Goal: Task Accomplishment & Management: Manage account settings

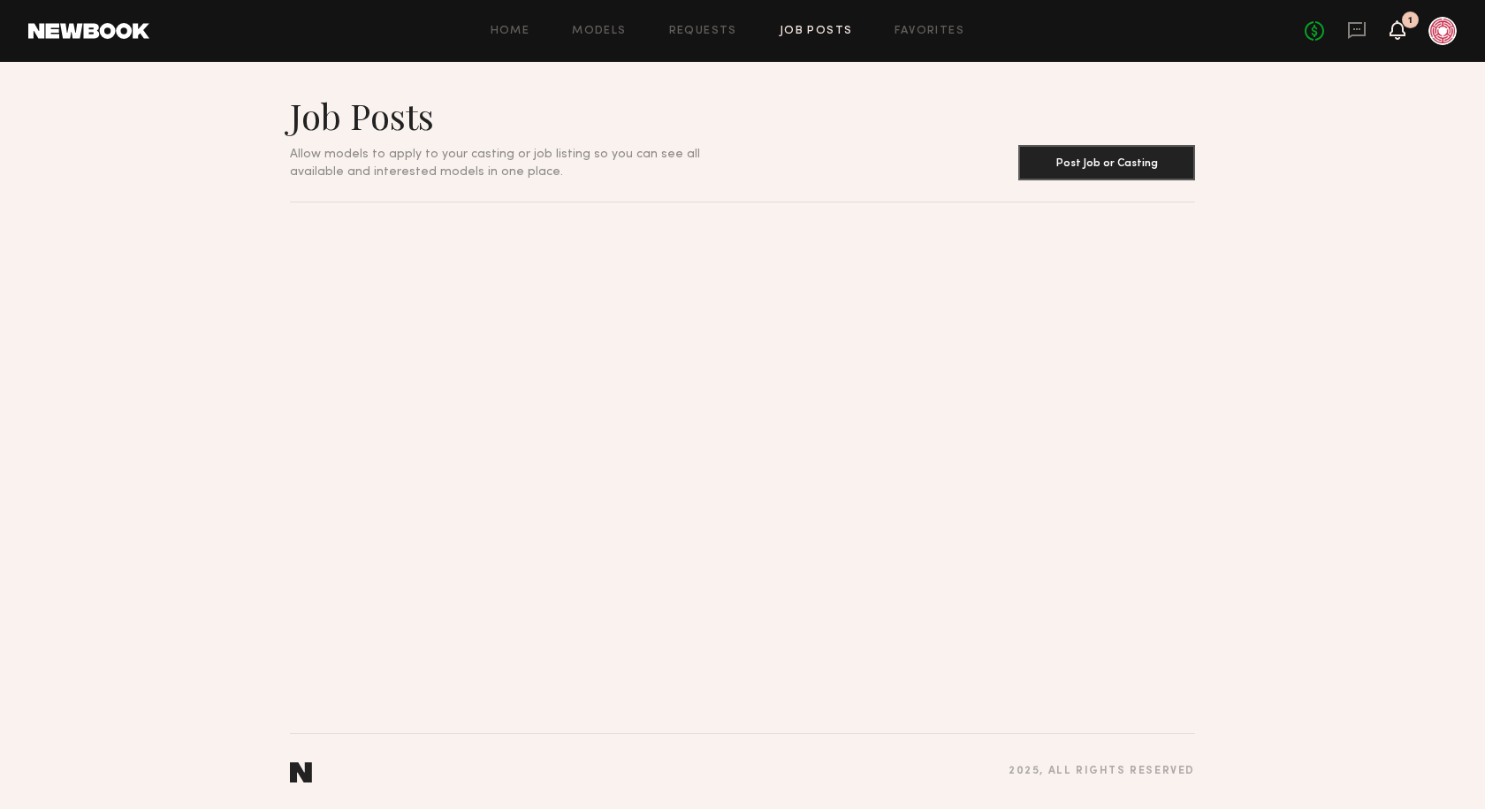
click at [1395, 37] on icon at bounding box center [1397, 38] width 5 height 3
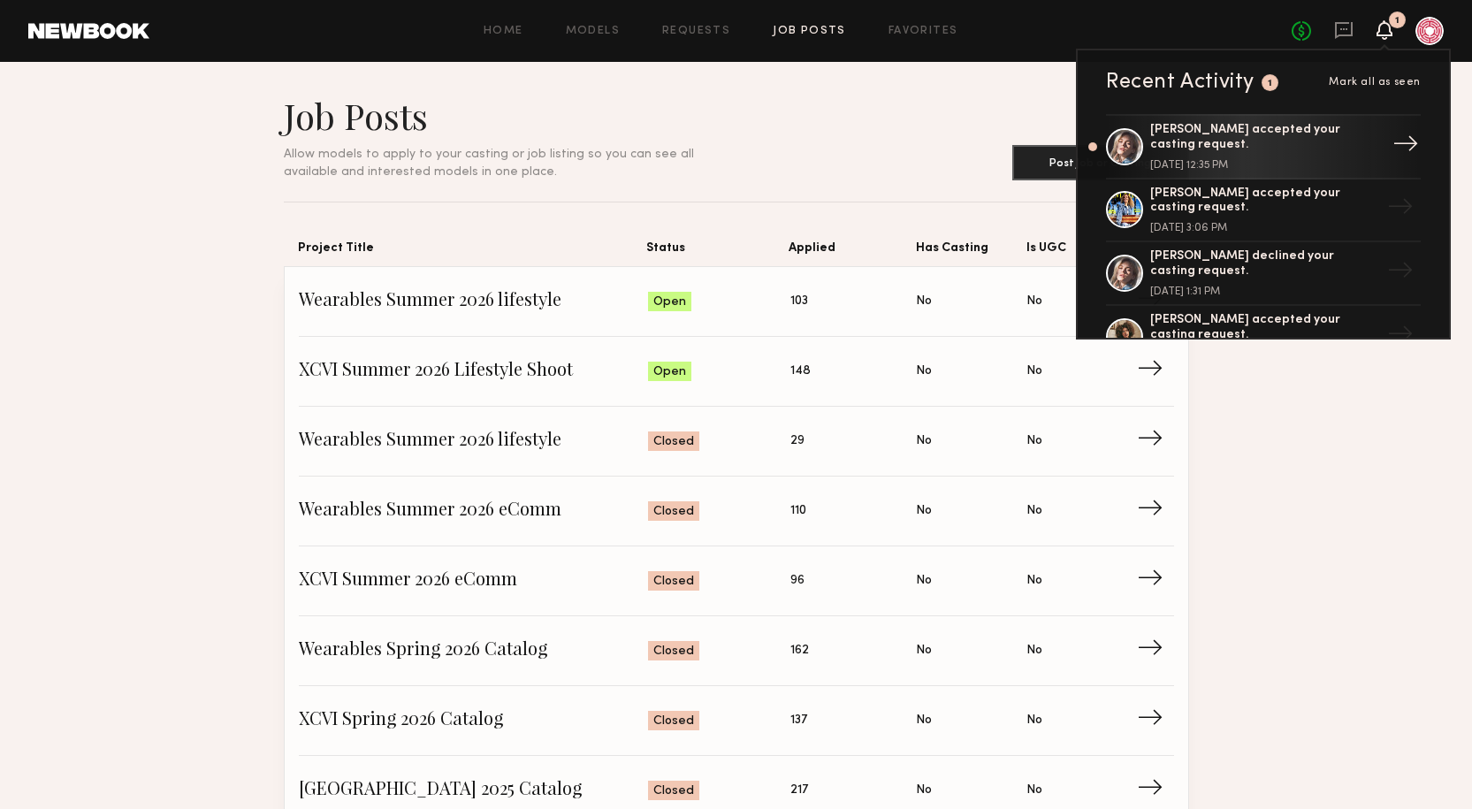
click at [1106, 146] on link "Katie O. accepted your casting request. October 01, 2025 @ 12:35 PM →" at bounding box center [1263, 146] width 315 height 65
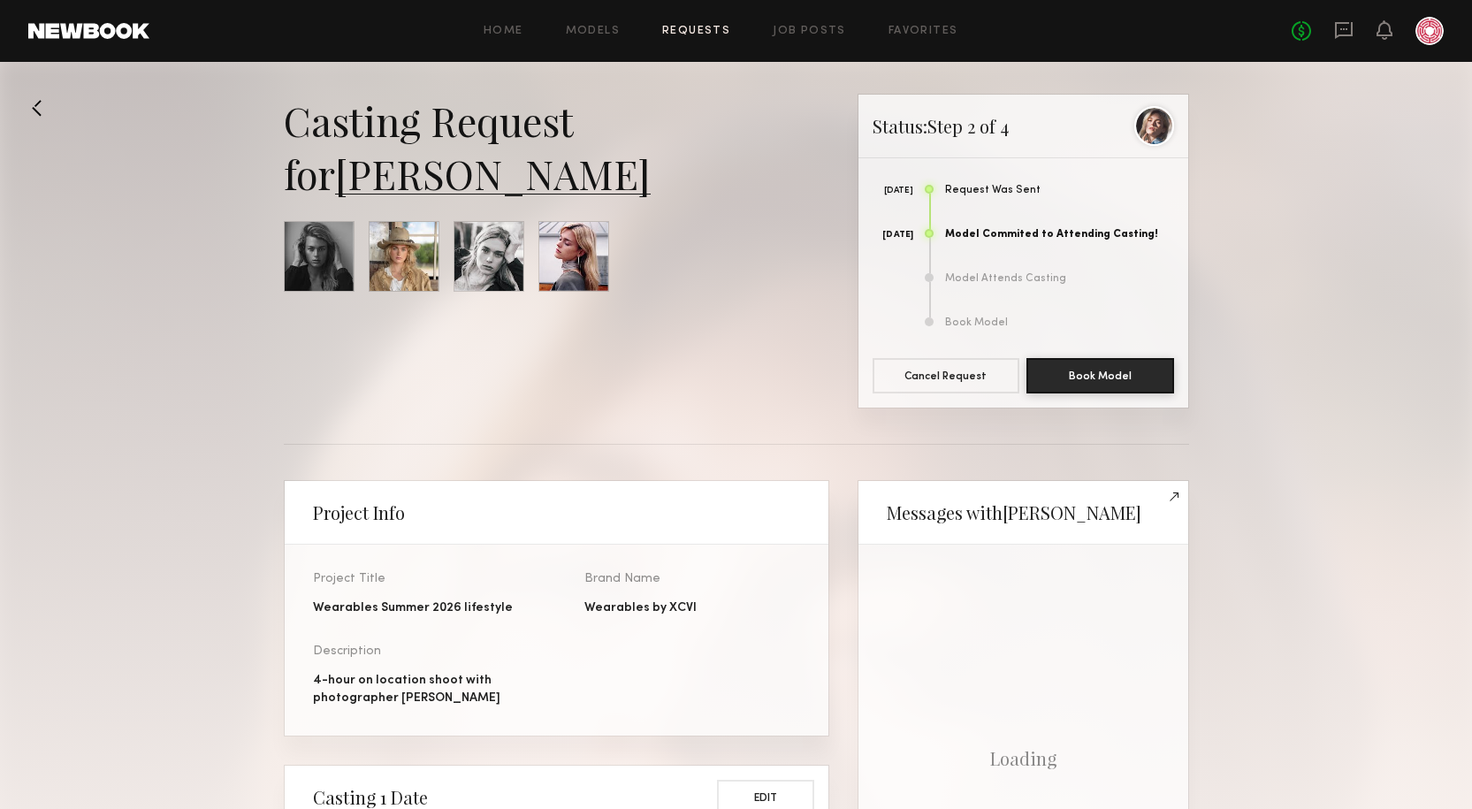
scroll to position [1372, 0]
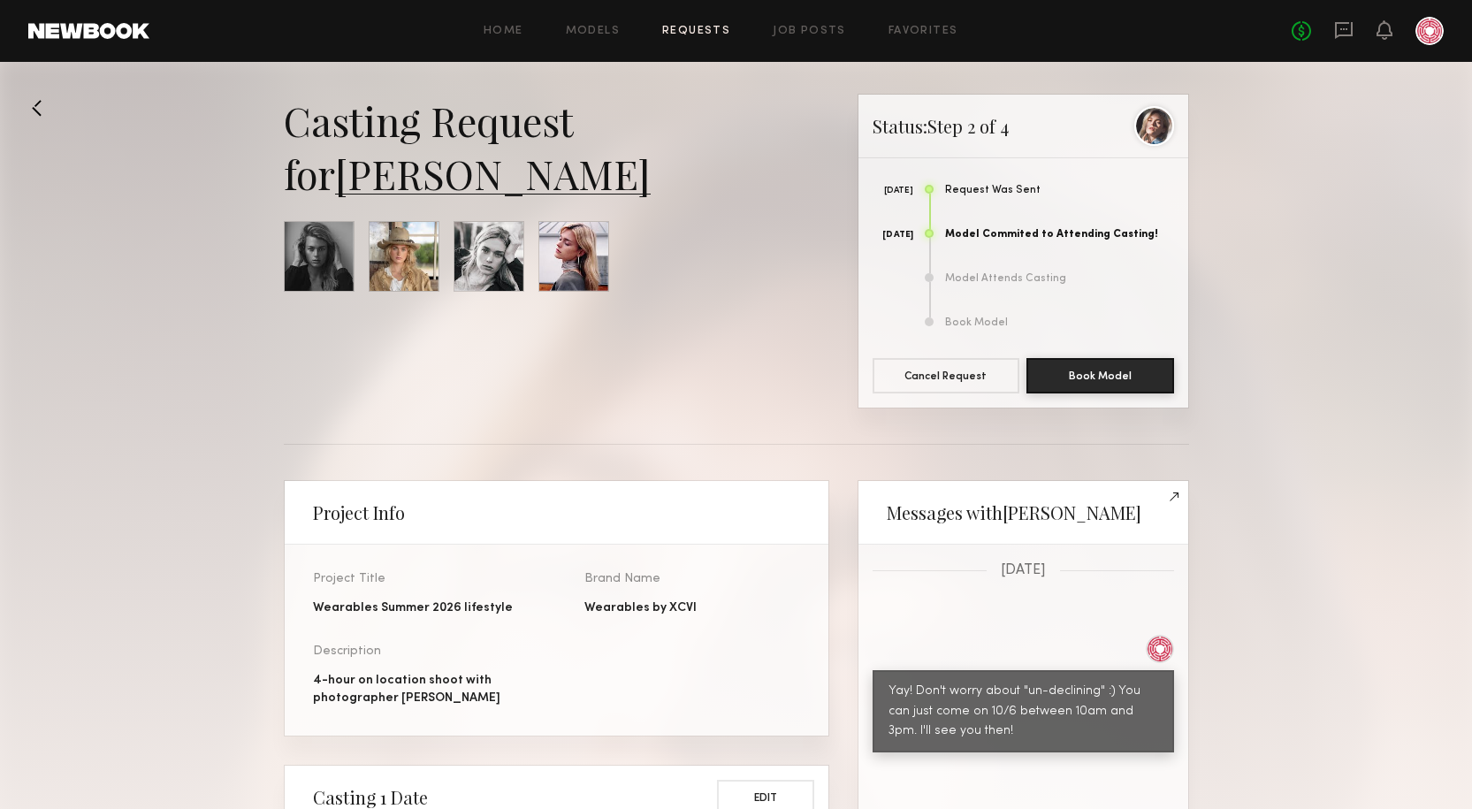
click at [712, 29] on link "Requests" at bounding box center [696, 31] width 68 height 11
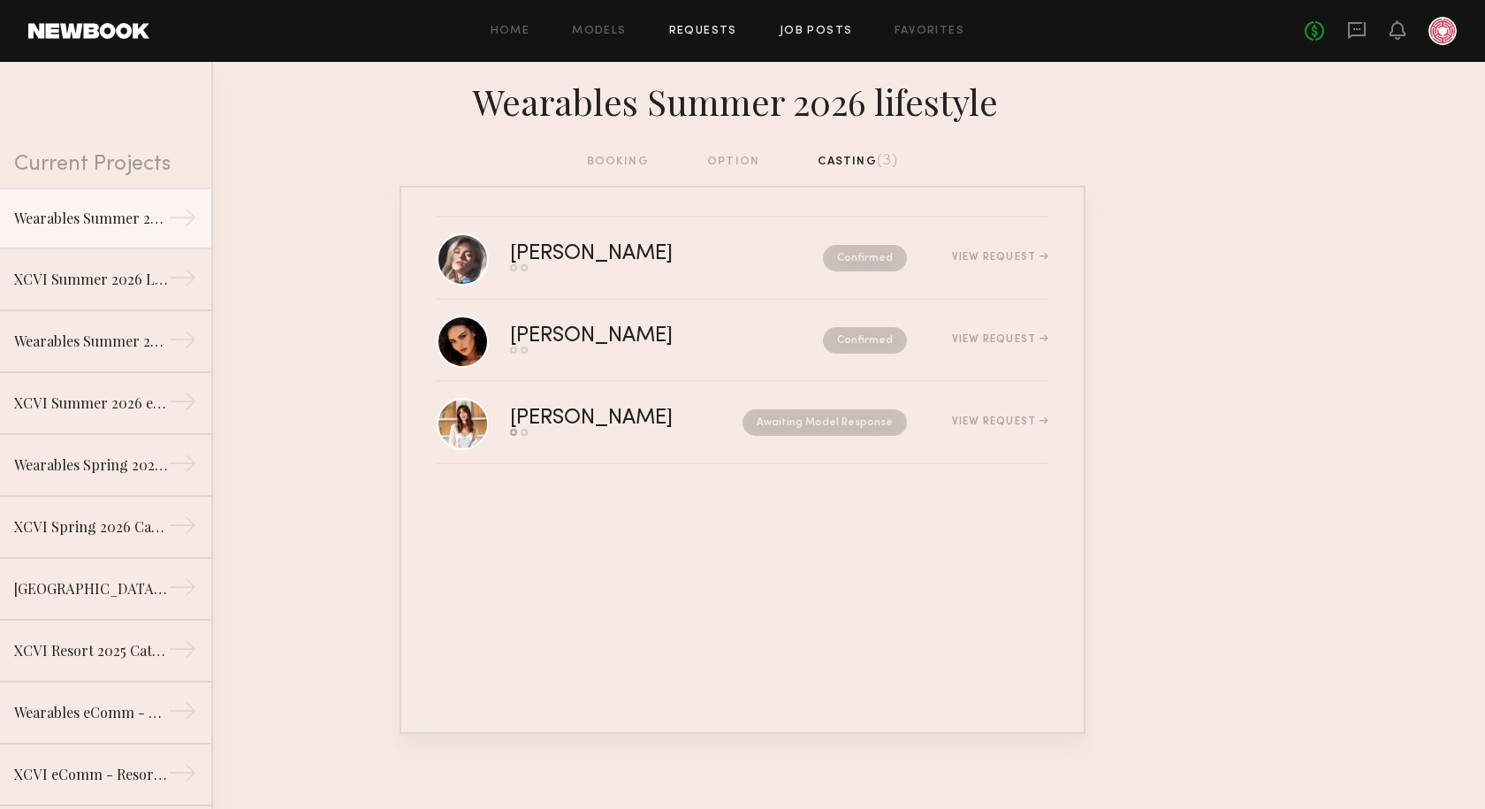
click at [818, 28] on link "Job Posts" at bounding box center [816, 31] width 73 height 11
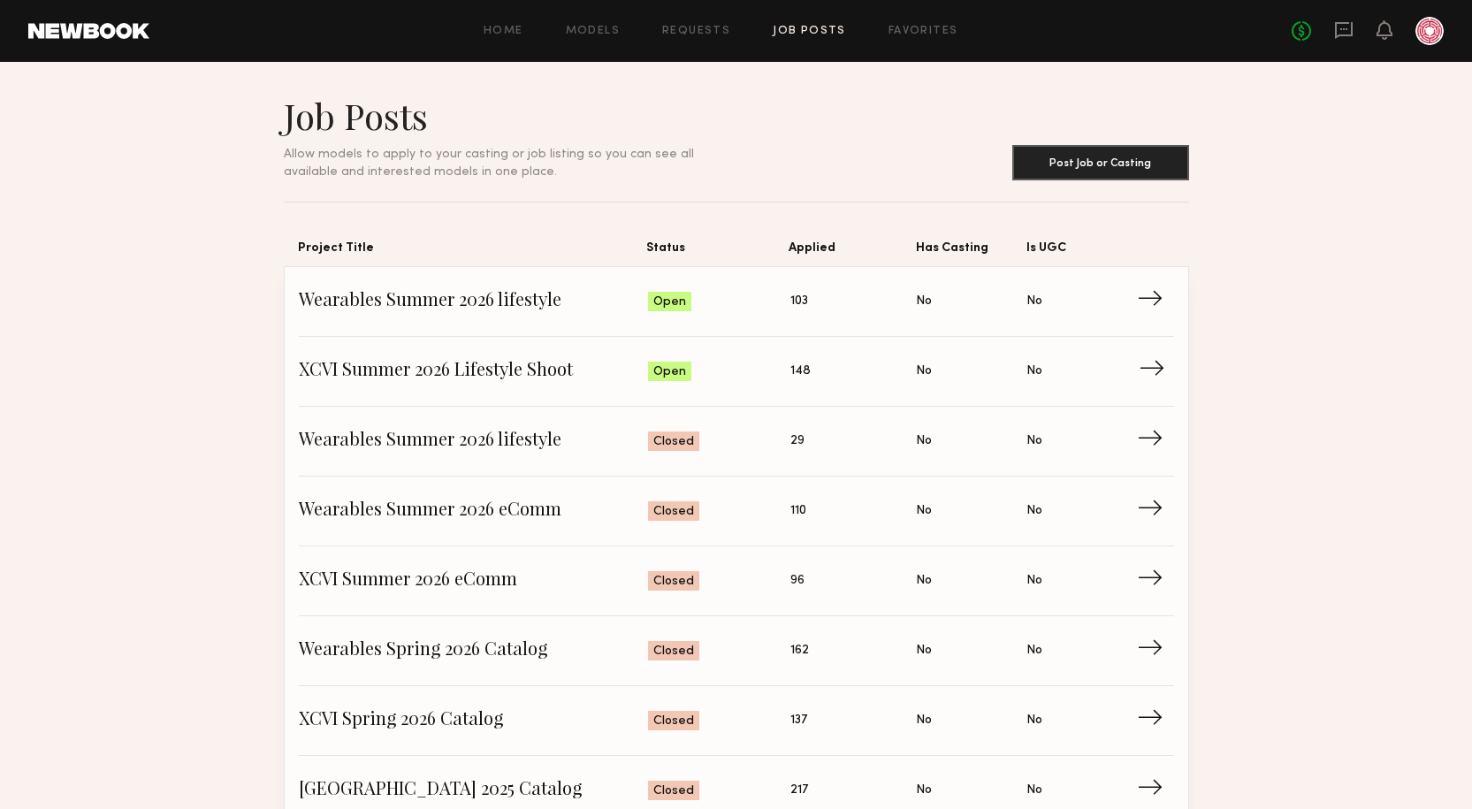
click at [439, 350] on link "XCVI Summer 2026 Lifestyle Shoot Status: Open Applied: 148 Has Casting: No Is U…" at bounding box center [736, 372] width 875 height 70
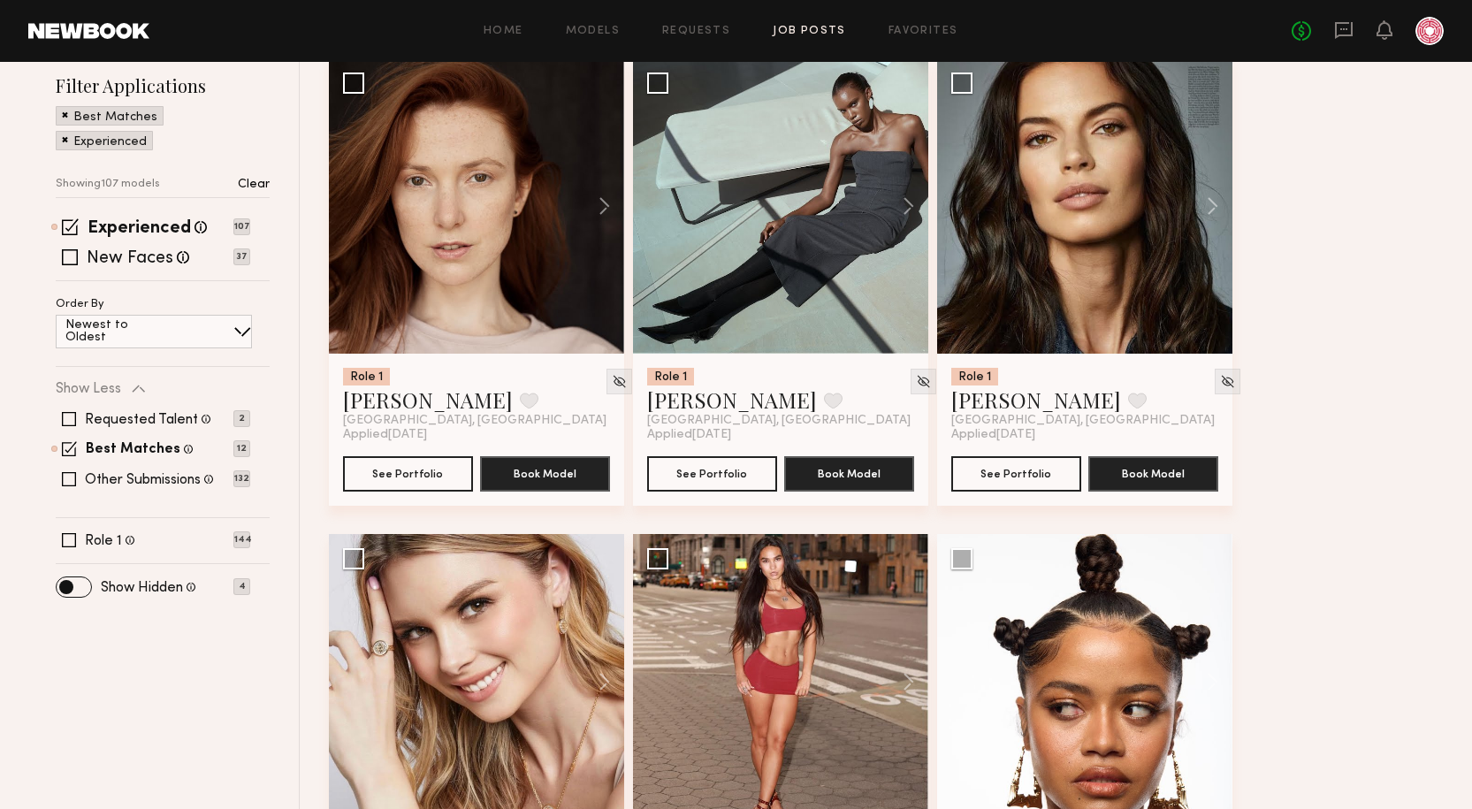
scroll to position [265, 0]
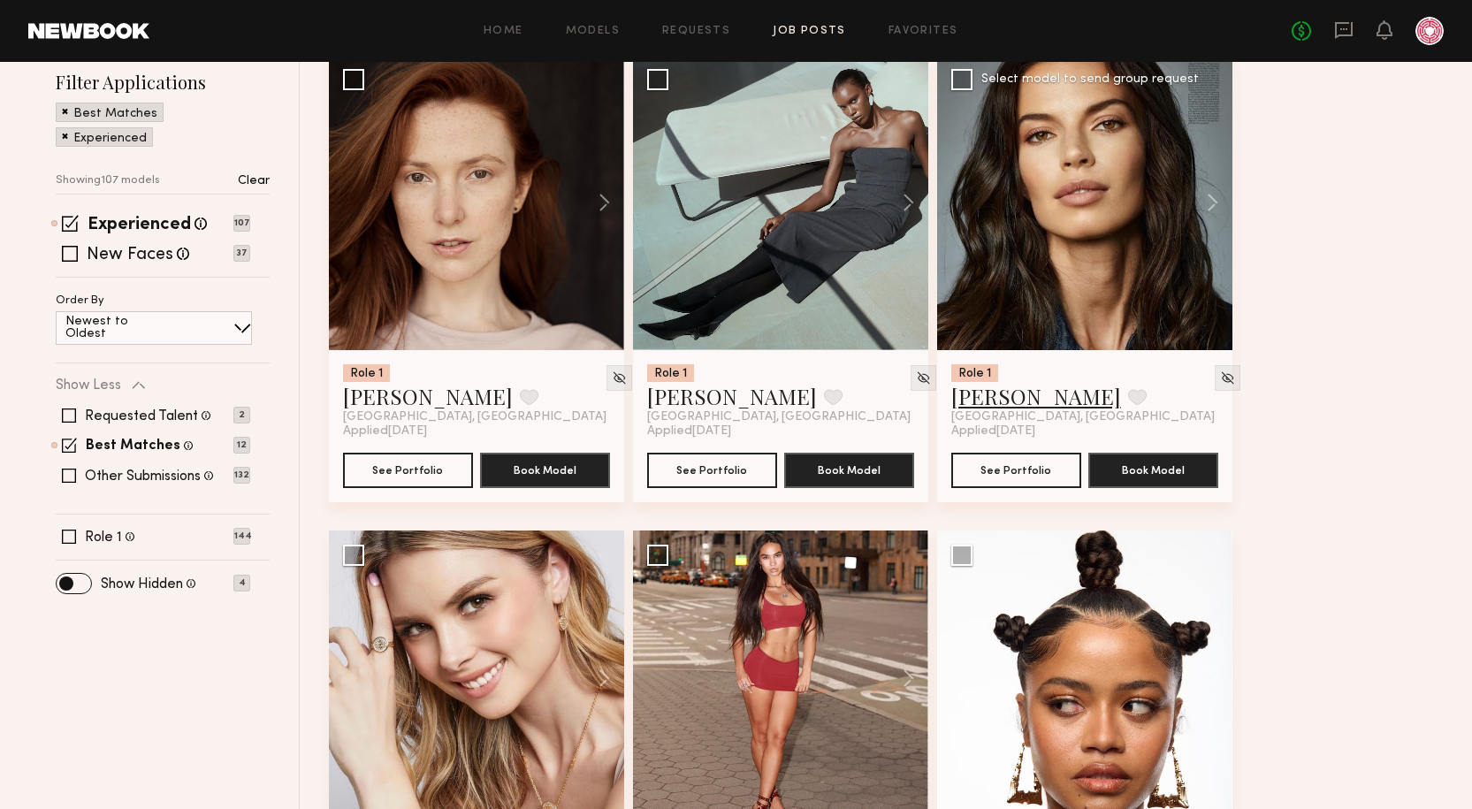
click at [1005, 396] on link "Michaela V." at bounding box center [1036, 396] width 170 height 28
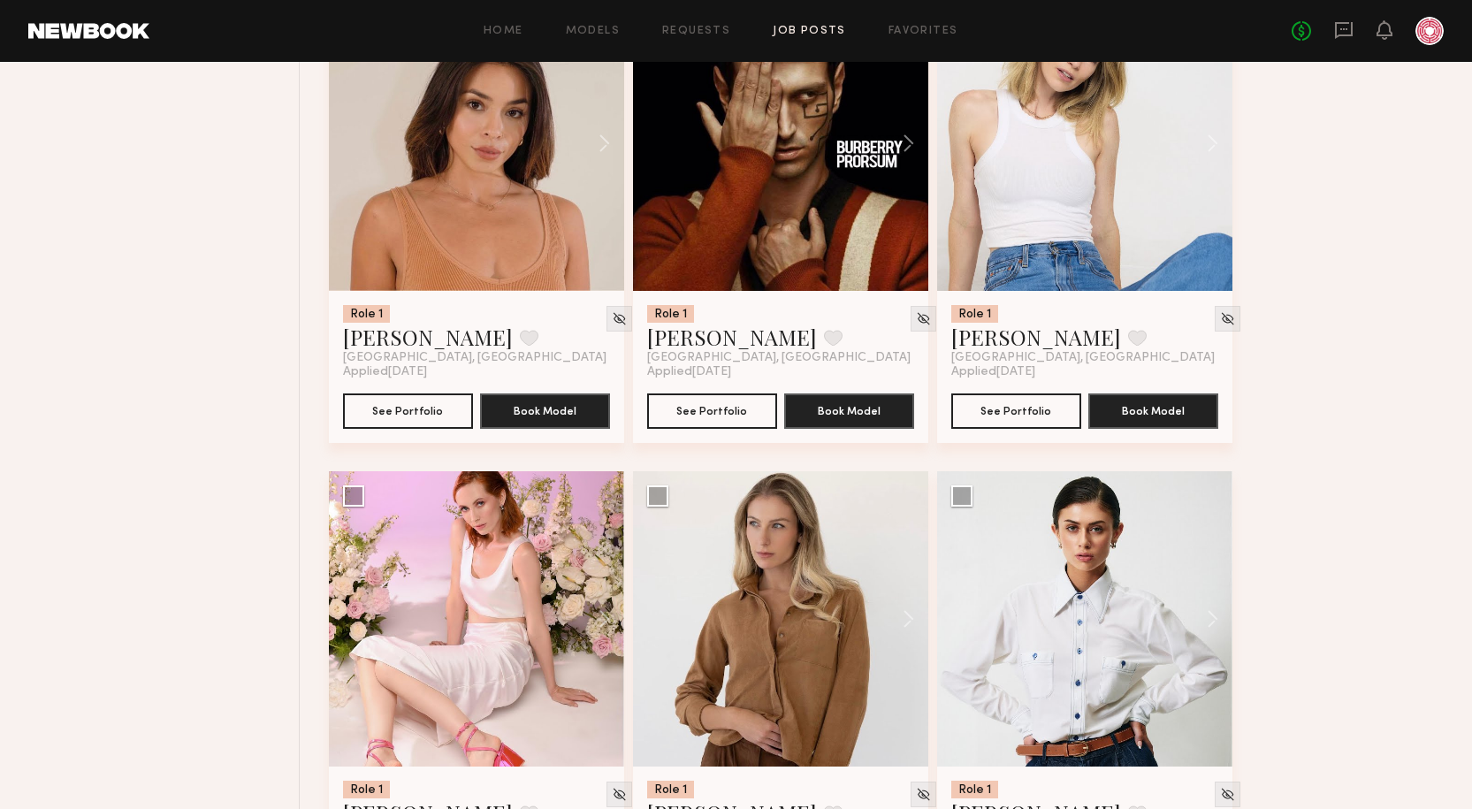
scroll to position [4266, 0]
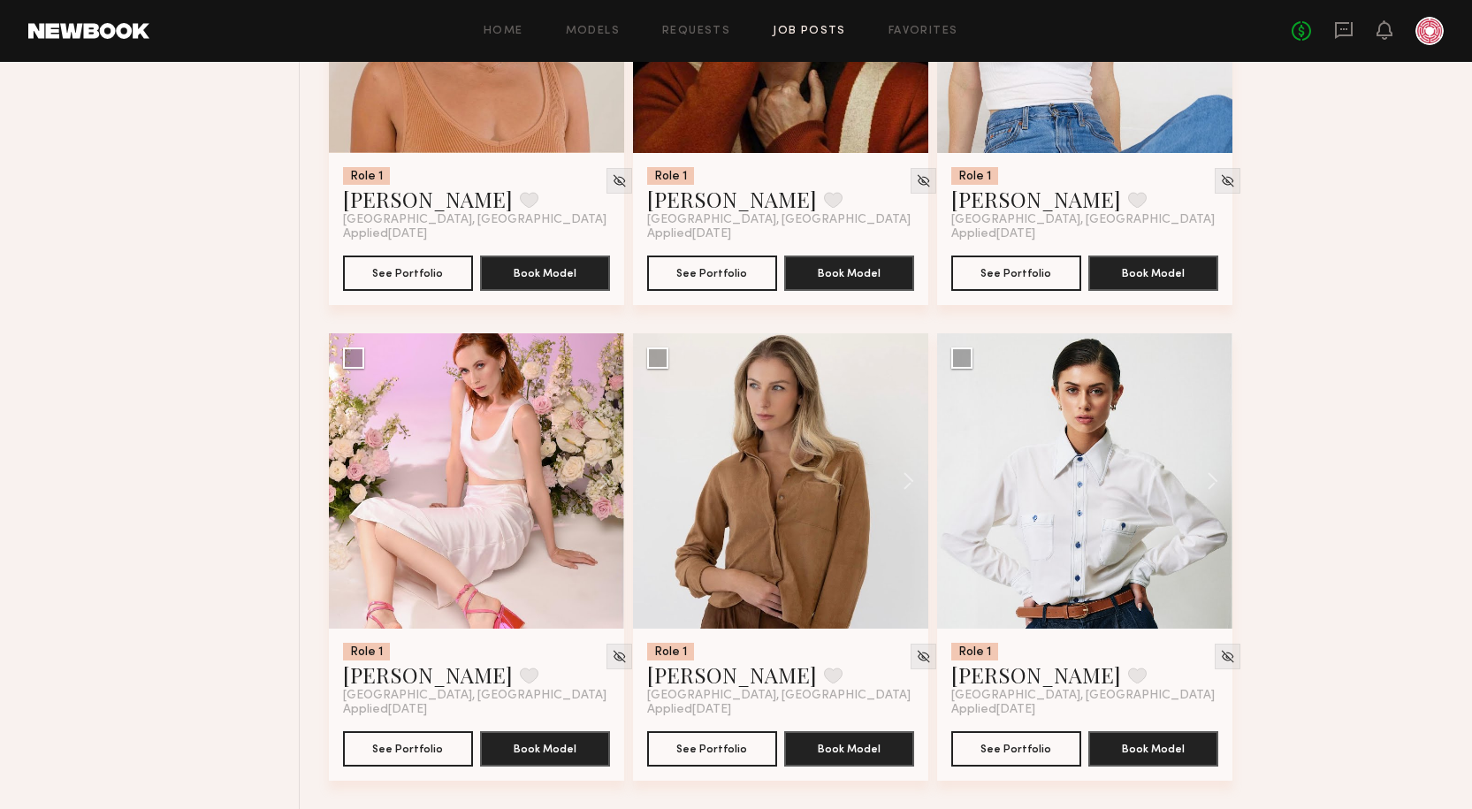
click at [804, 32] on link "Job Posts" at bounding box center [809, 31] width 73 height 11
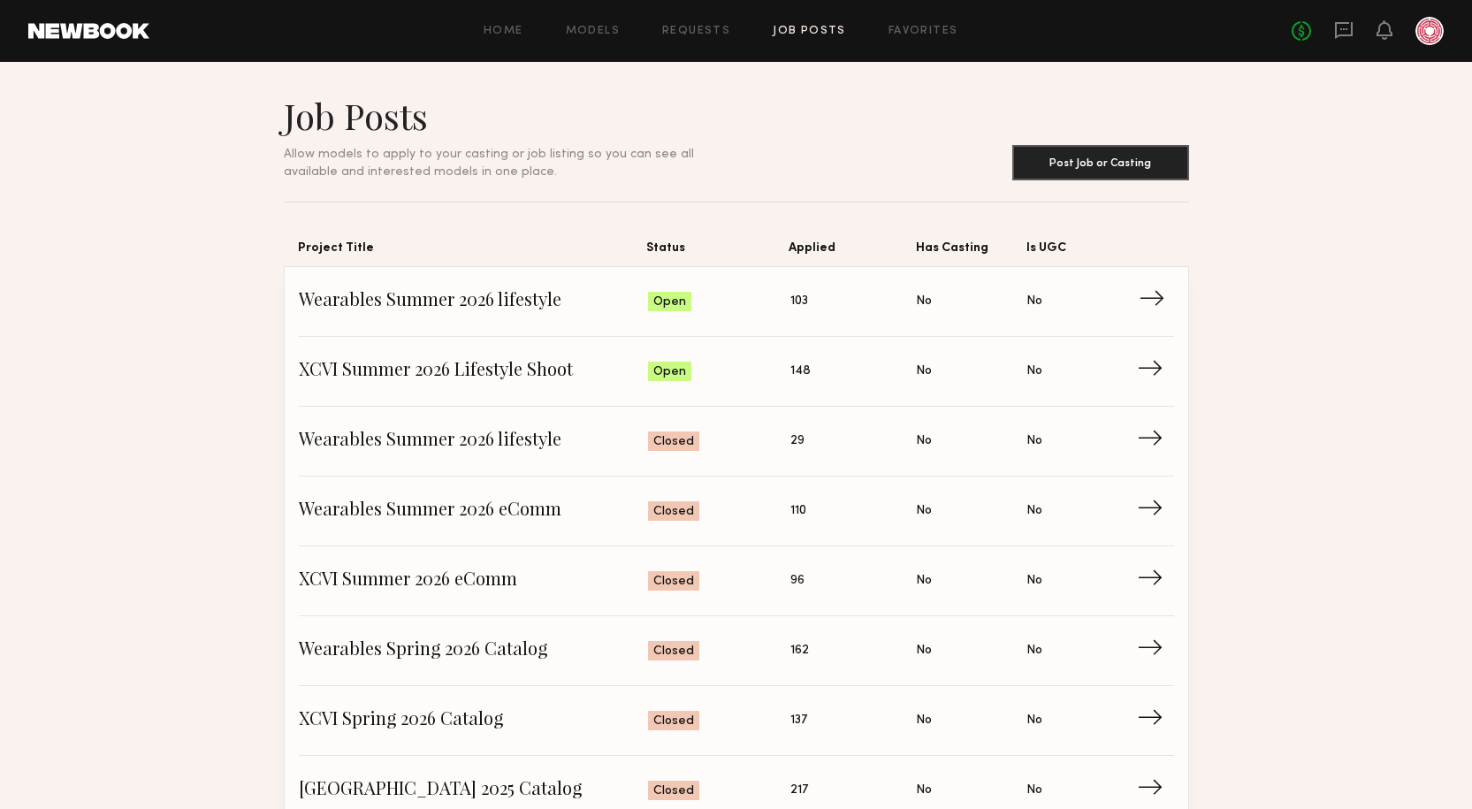
click at [491, 301] on span "Wearables Summer 2026 lifestyle" at bounding box center [474, 301] width 350 height 27
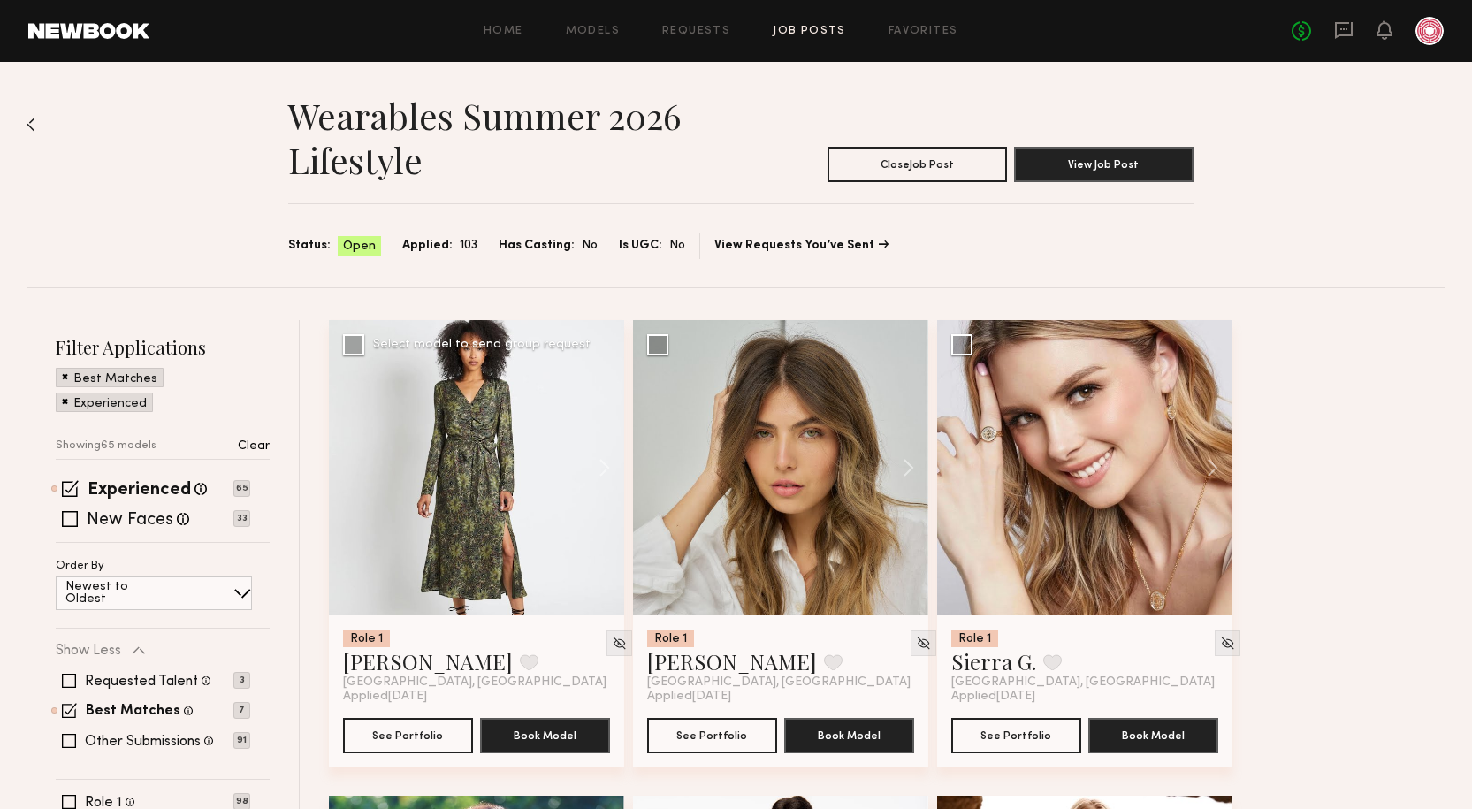
click at [458, 502] on div at bounding box center [476, 467] width 295 height 295
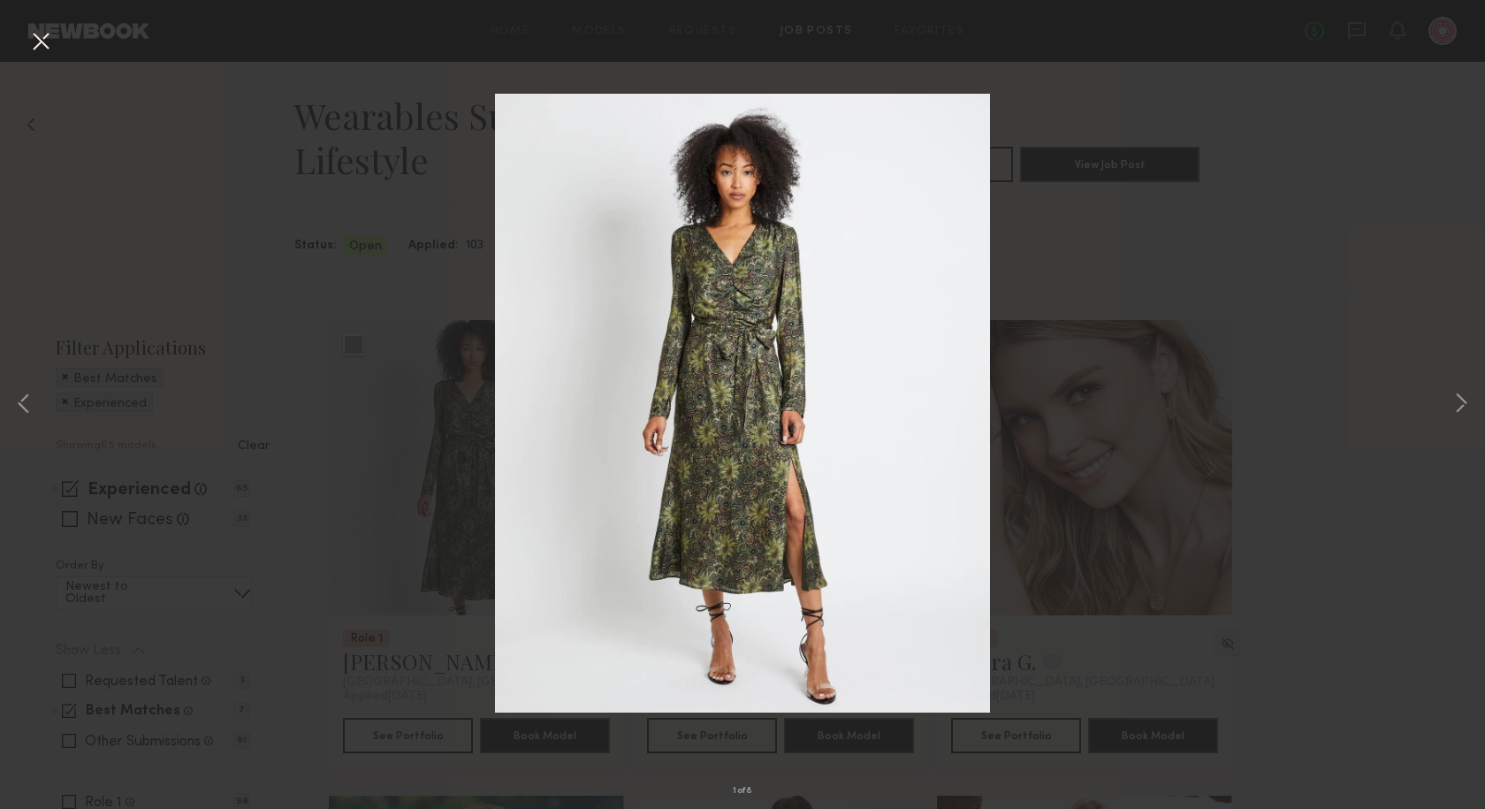
click at [1072, 358] on div "1 of 8" at bounding box center [742, 404] width 1485 height 809
click at [380, 665] on div "1 of 8" at bounding box center [742, 404] width 1485 height 809
click at [36, 38] on button at bounding box center [41, 43] width 28 height 32
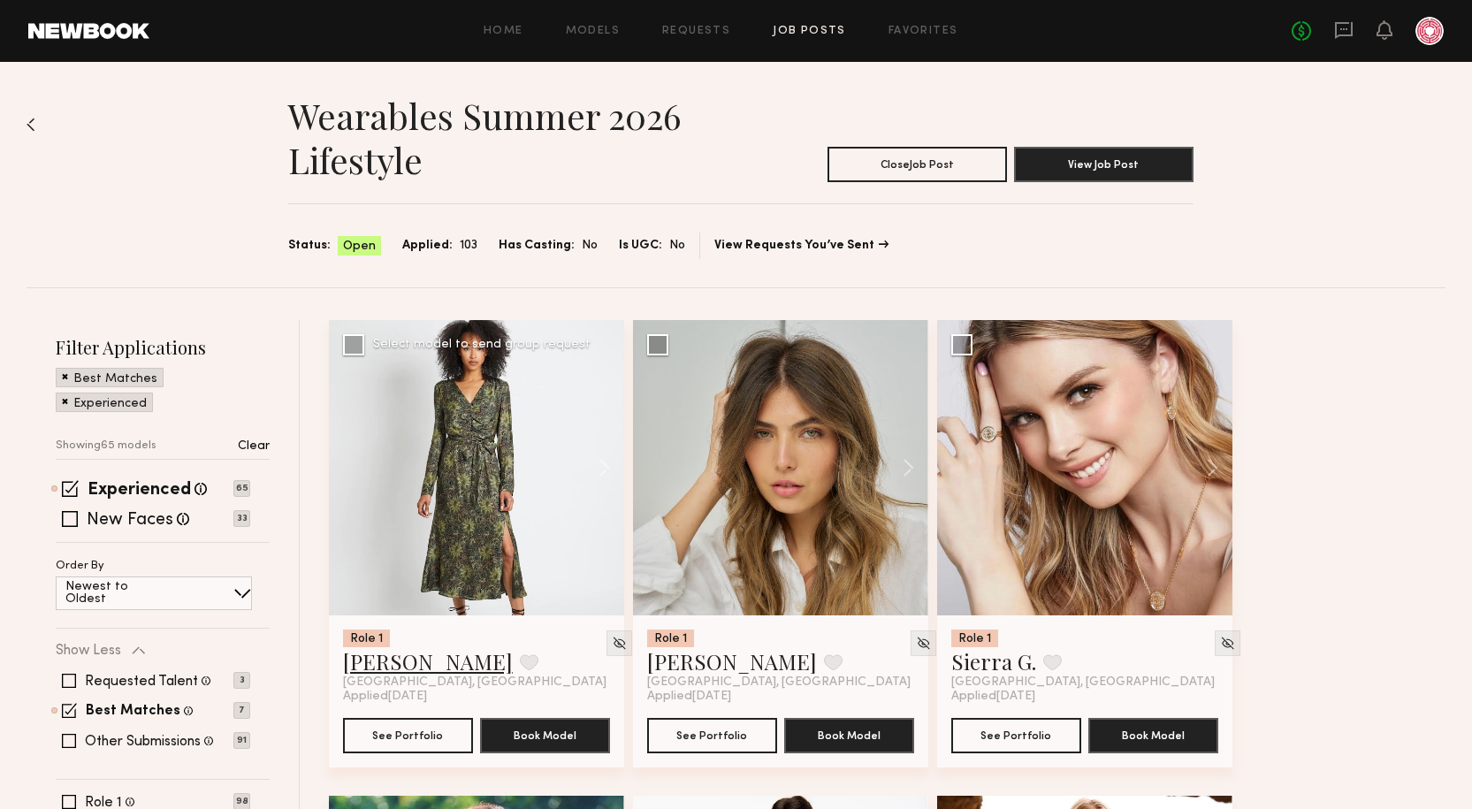
click at [422, 658] on link "Courtney A." at bounding box center [428, 661] width 170 height 28
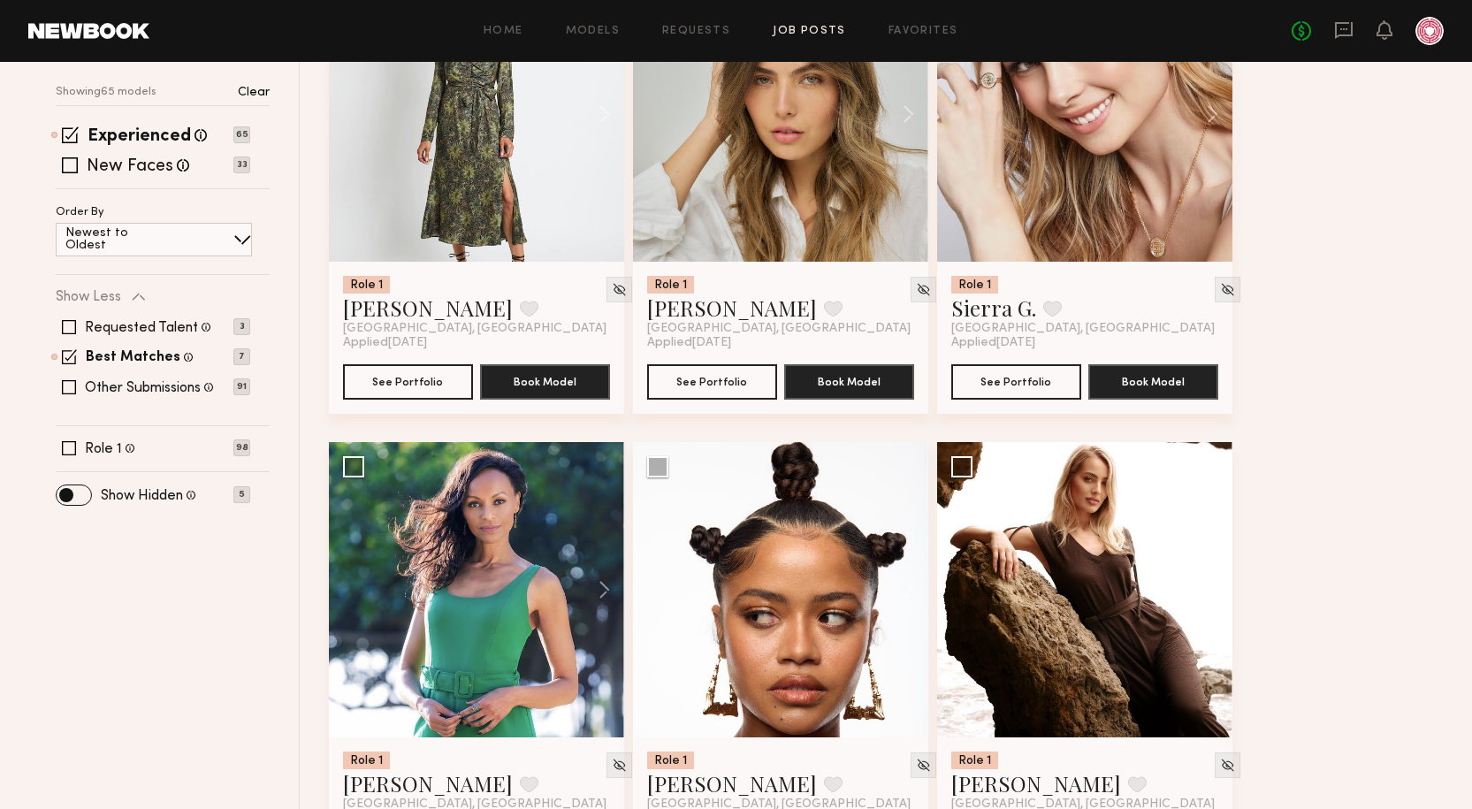
scroll to position [707, 0]
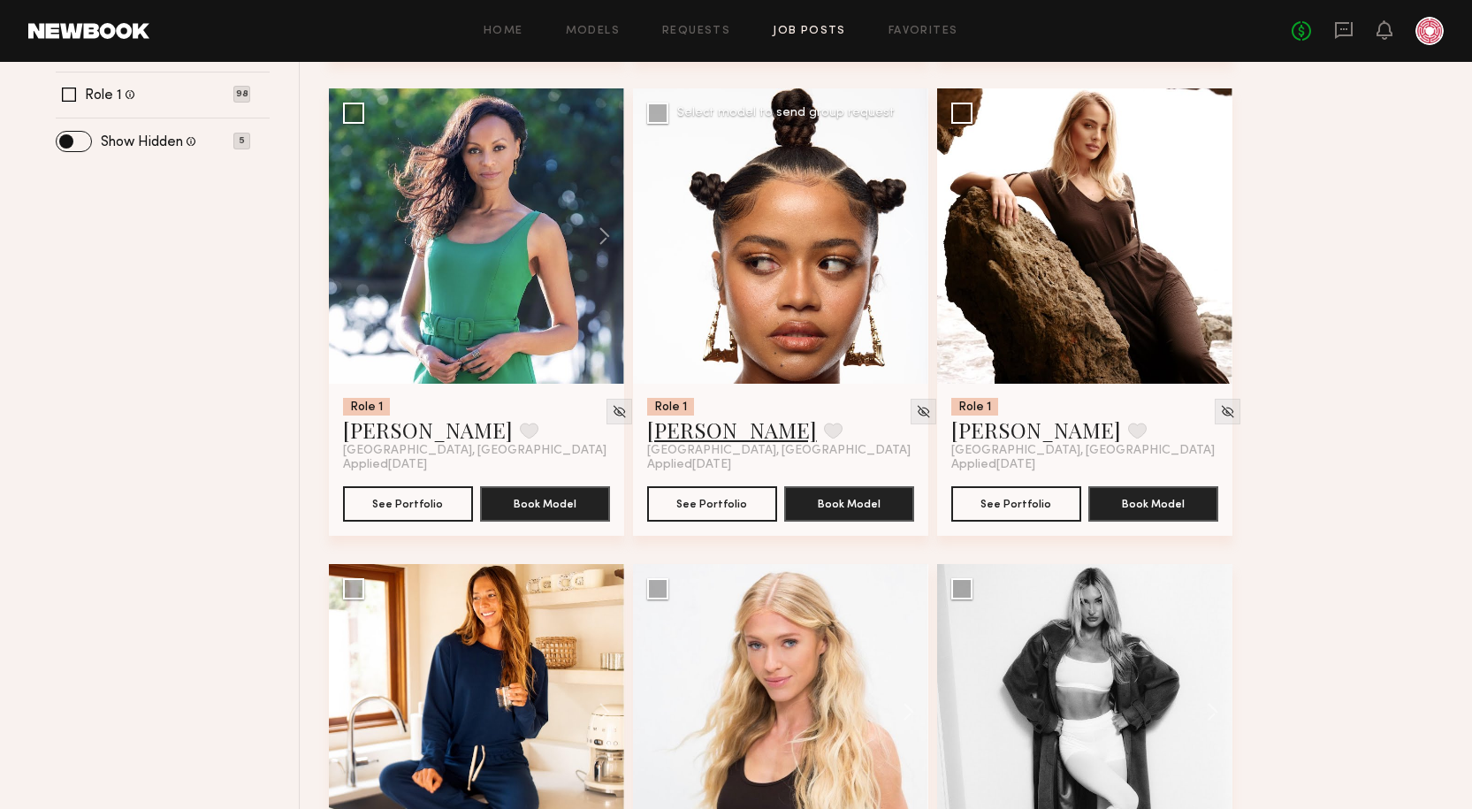
click at [702, 426] on link "Vanessa F." at bounding box center [732, 429] width 170 height 28
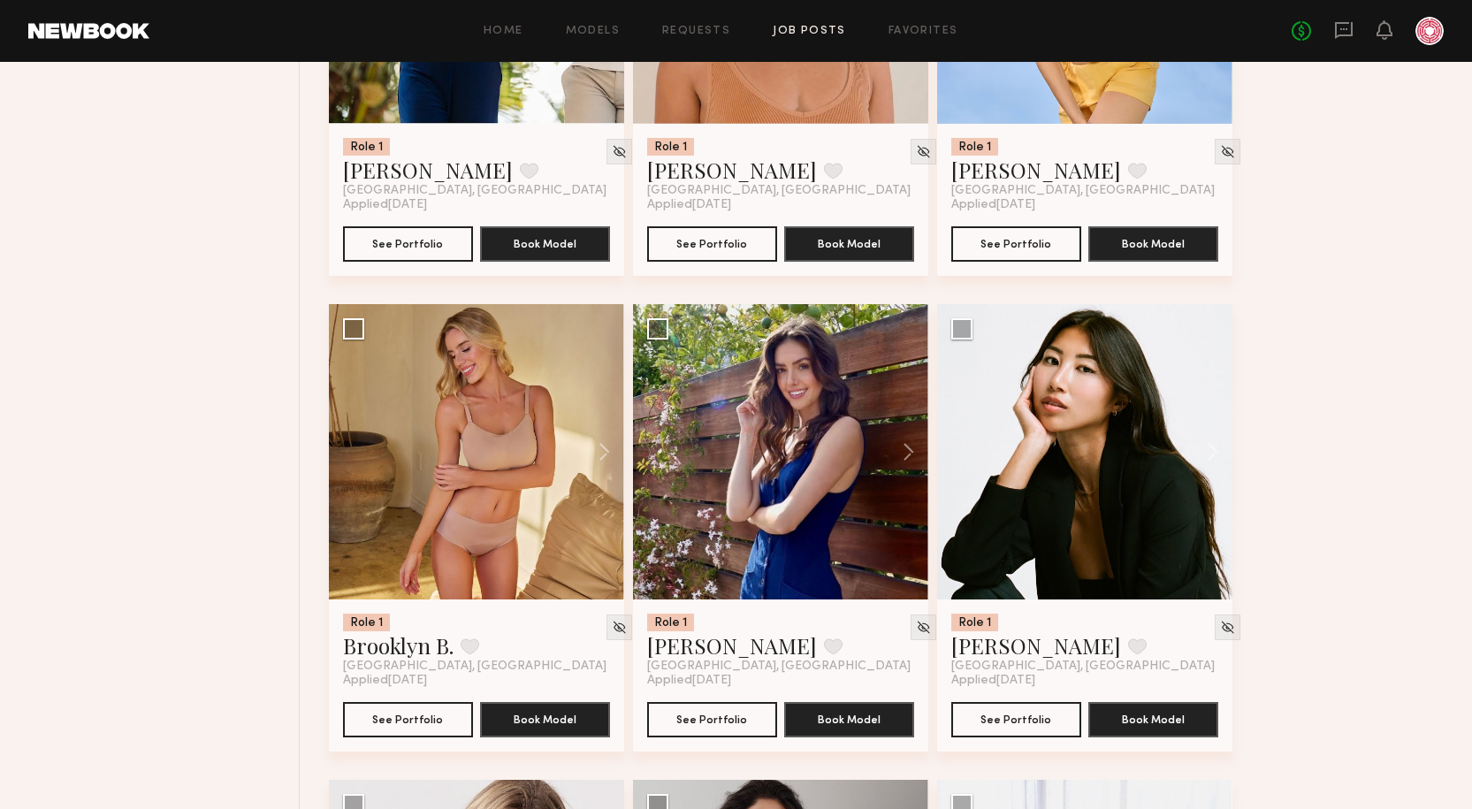
scroll to position [2563, 0]
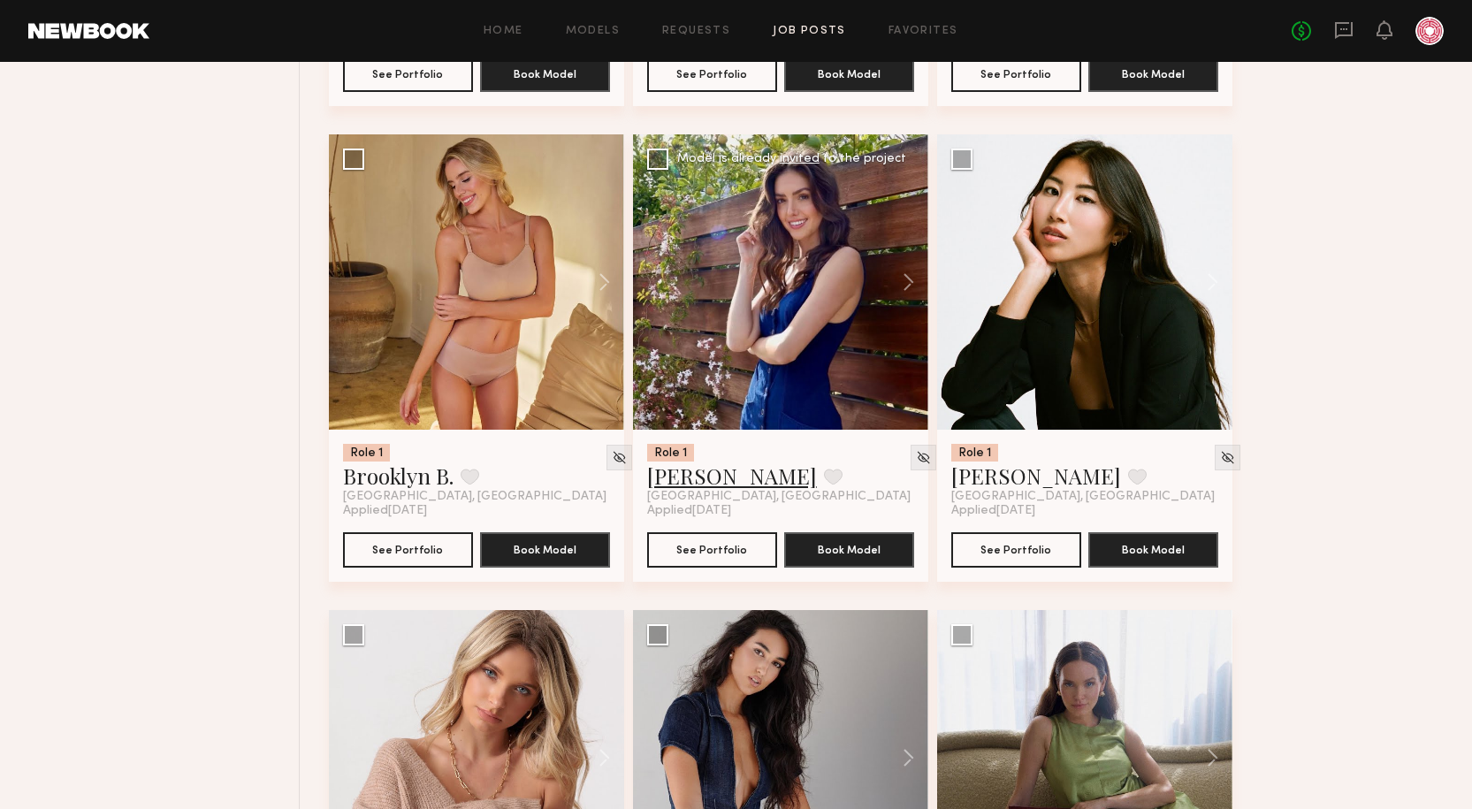
click at [669, 483] on link "[PERSON_NAME]" at bounding box center [732, 475] width 170 height 28
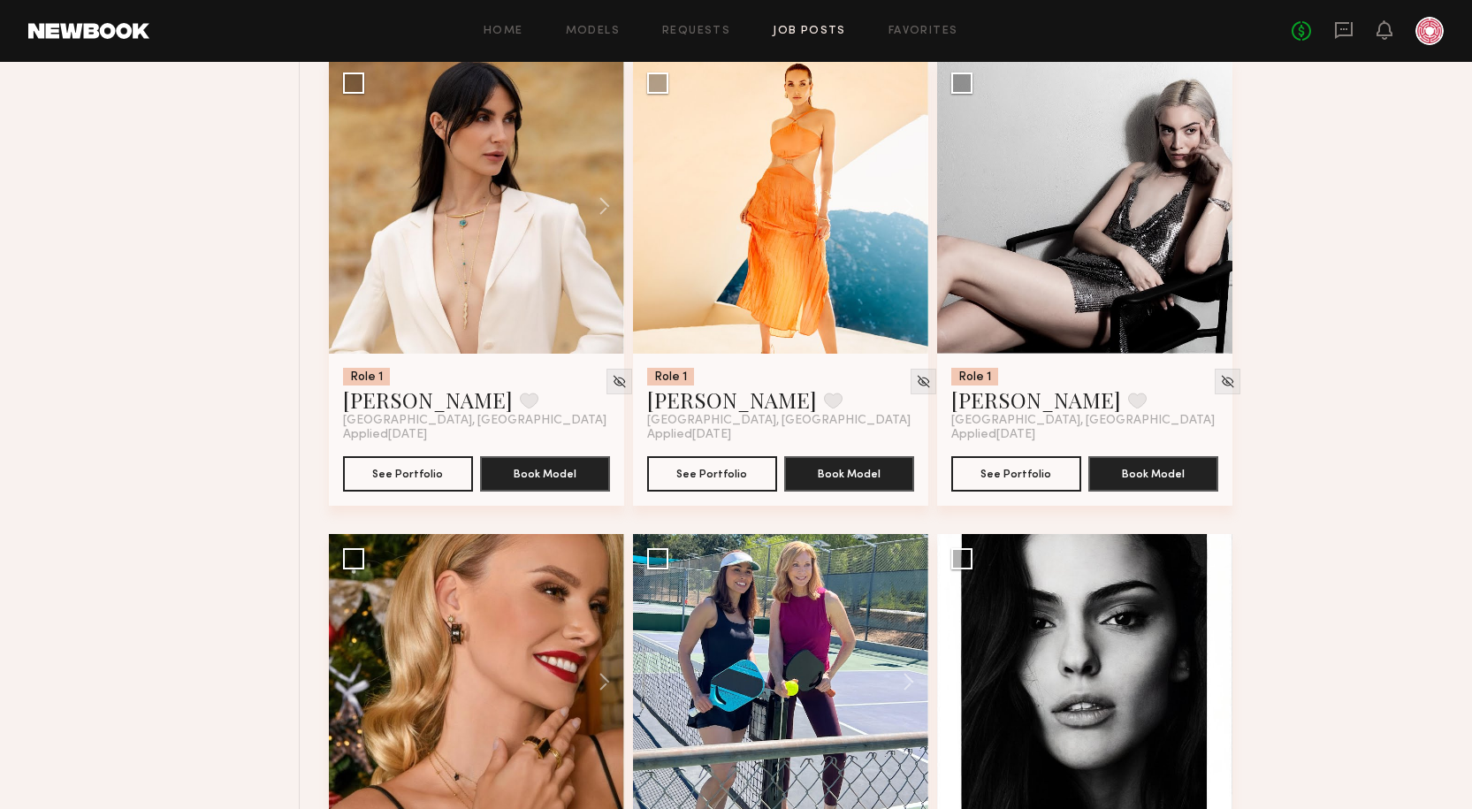
scroll to position [4266, 0]
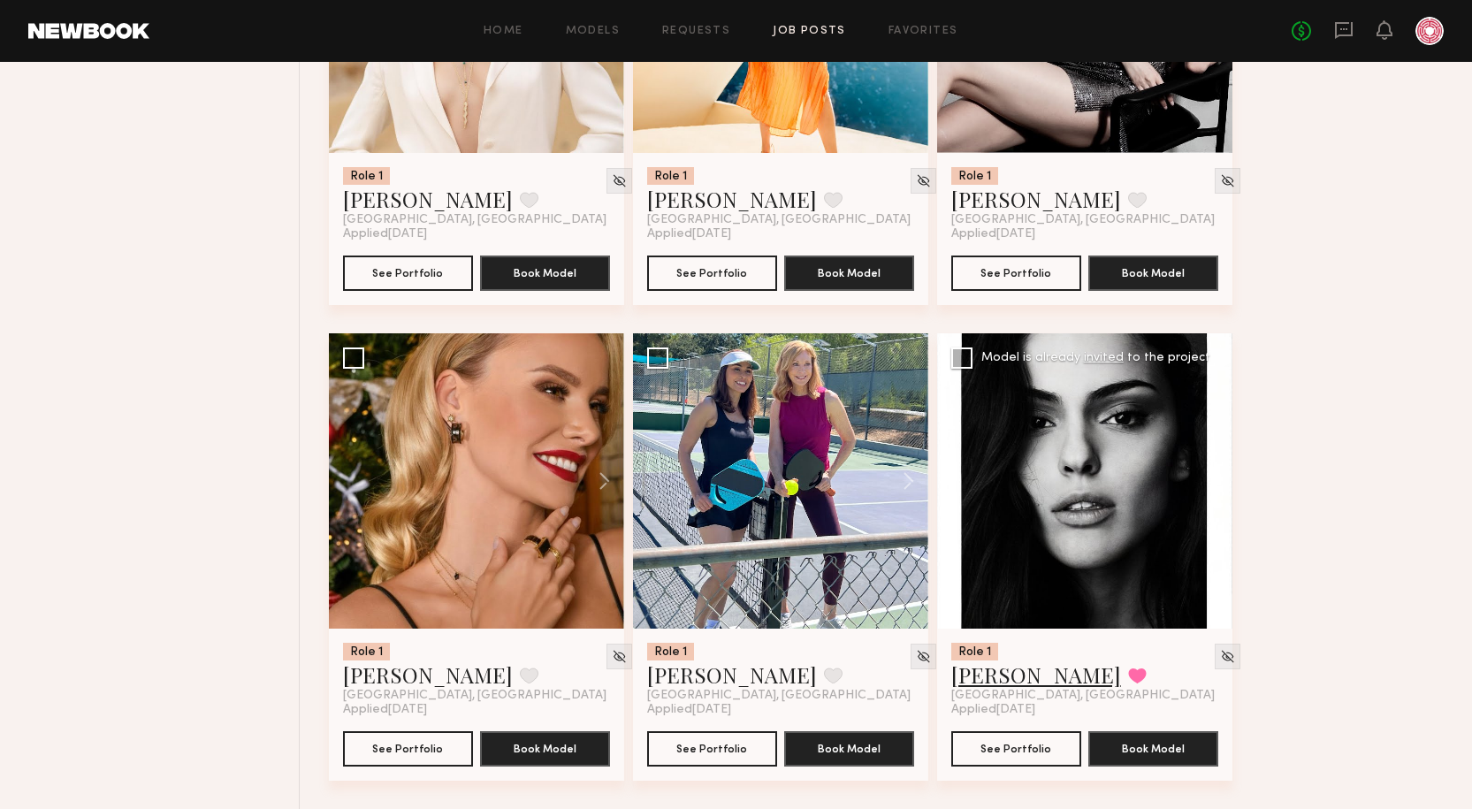
click at [987, 674] on link "Isabella A." at bounding box center [1036, 674] width 170 height 28
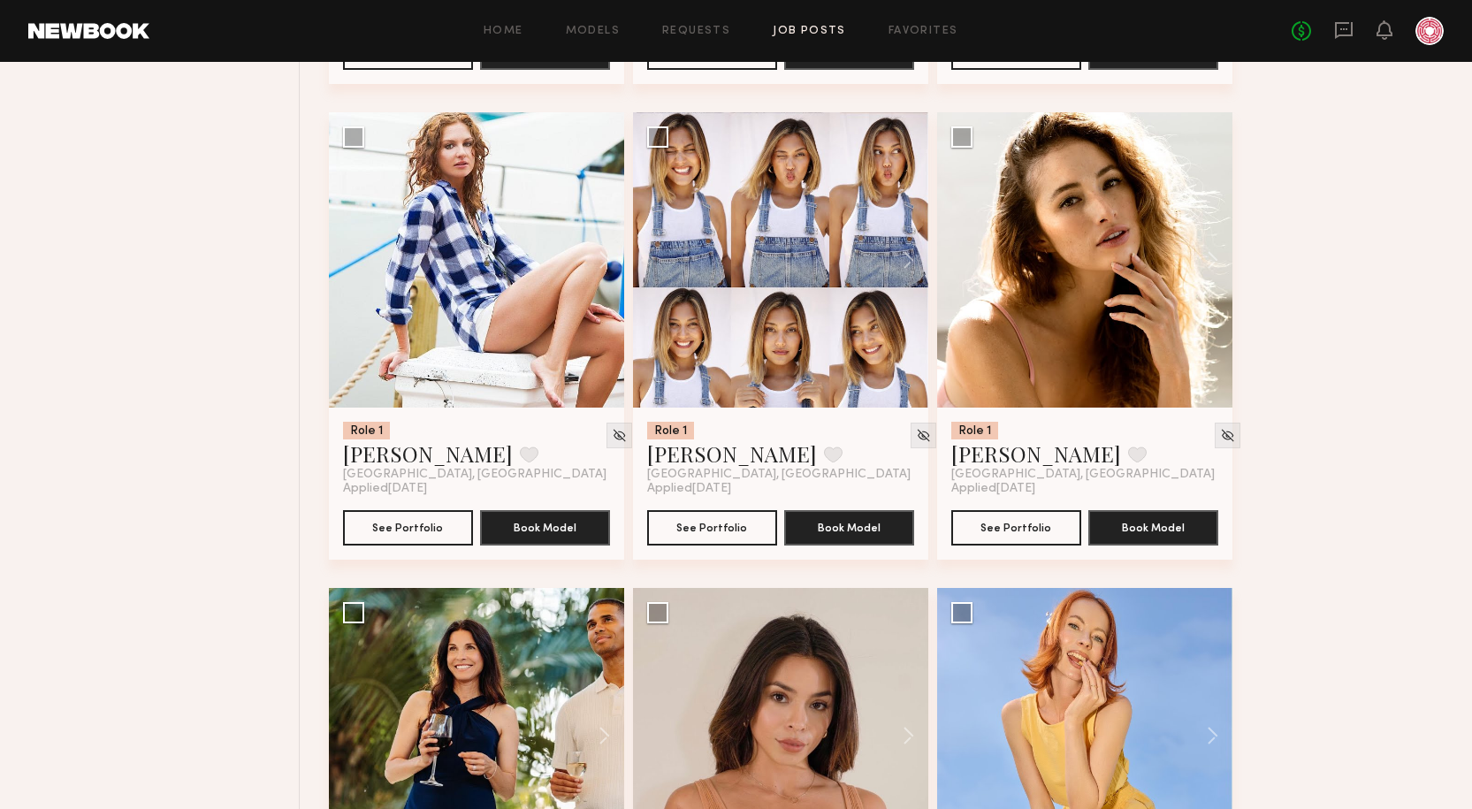
scroll to position [1438, 0]
